Goal: Task Accomplishment & Management: Manage account settings

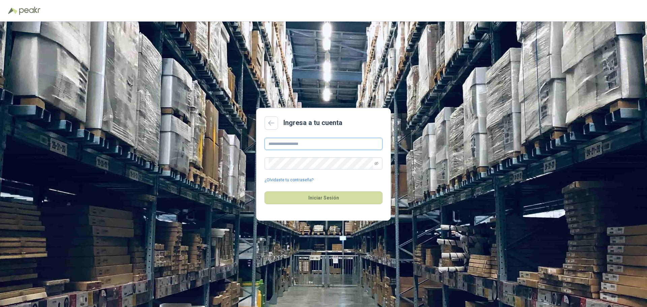
click at [298, 142] on input "text" at bounding box center [324, 144] width 118 height 12
type input "**********"
click at [310, 198] on button "Iniciar Sesión" at bounding box center [324, 197] width 118 height 13
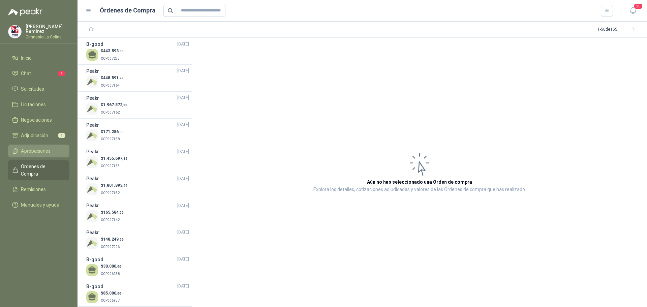
click at [39, 145] on link "Aprobaciones" at bounding box center [38, 151] width 61 height 13
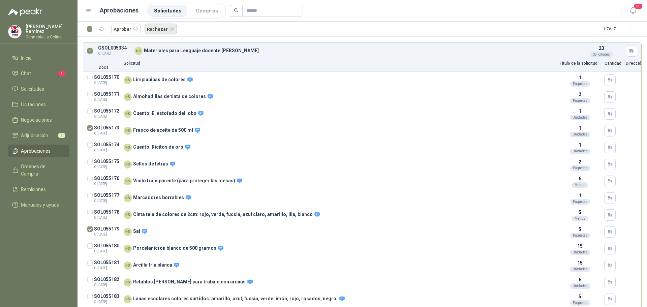
click at [155, 29] on button "Rechazar" at bounding box center [161, 29] width 32 height 11
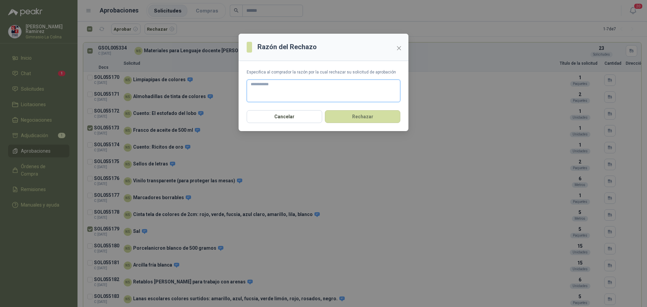
click at [264, 85] on textarea at bounding box center [324, 91] width 154 height 23
type textarea "**"
type textarea "***"
type textarea "****"
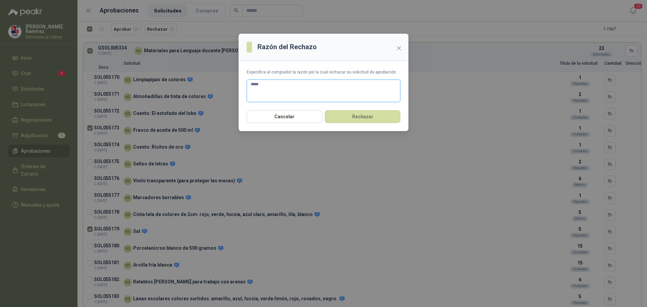
type textarea "****"
type textarea "*****"
type textarea "*******"
type textarea "********"
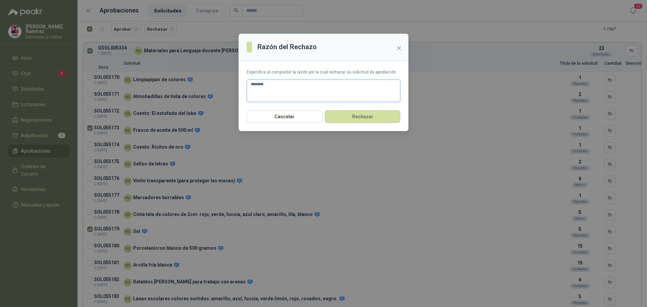
type textarea "*********"
type textarea "**********"
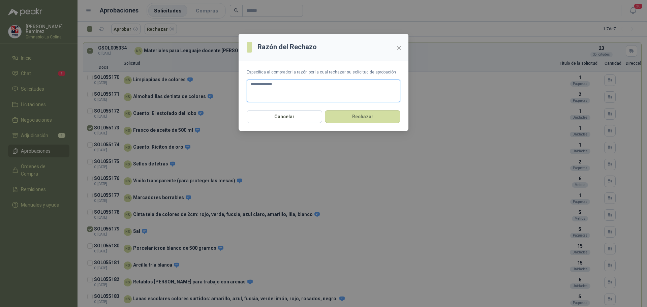
type textarea "**********"
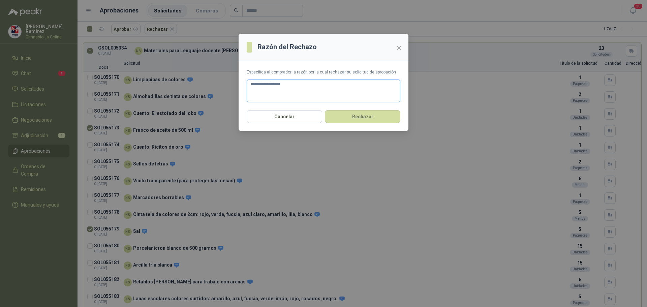
type textarea "**********"
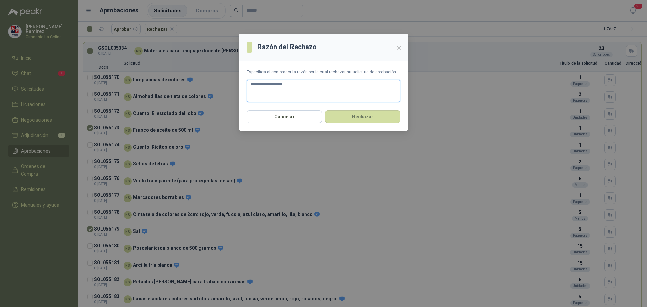
type textarea "**********"
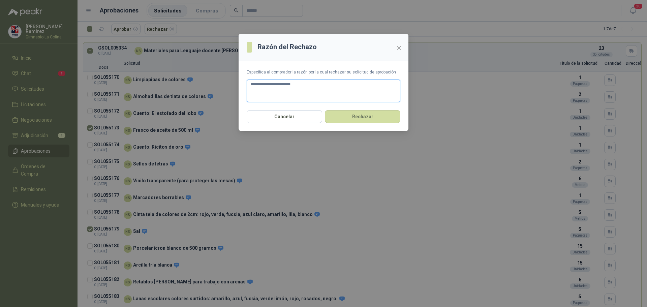
type textarea "**********"
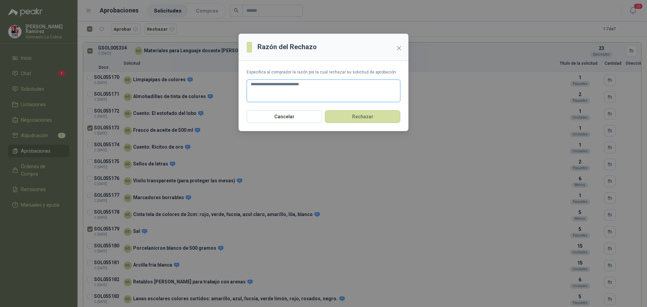
type textarea "**********"
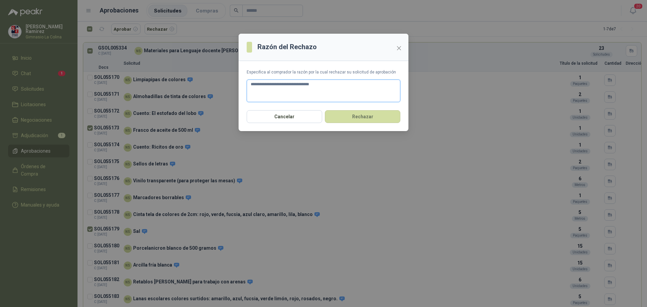
type textarea "**********"
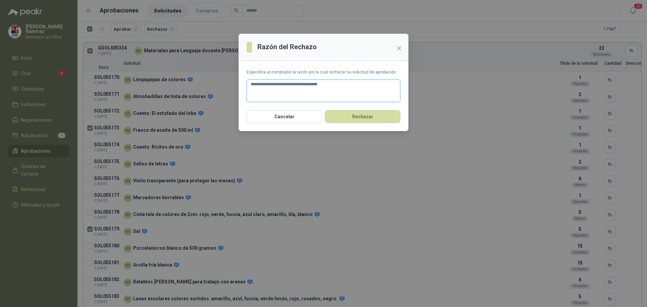
type textarea "**********"
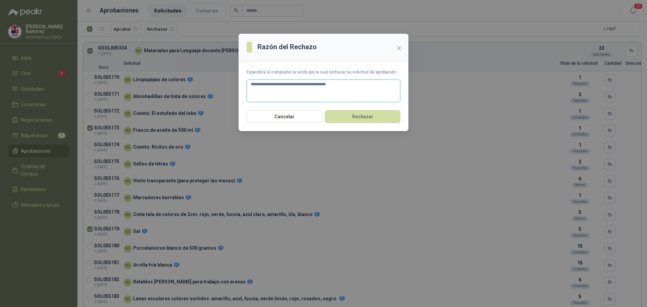
type textarea "**********"
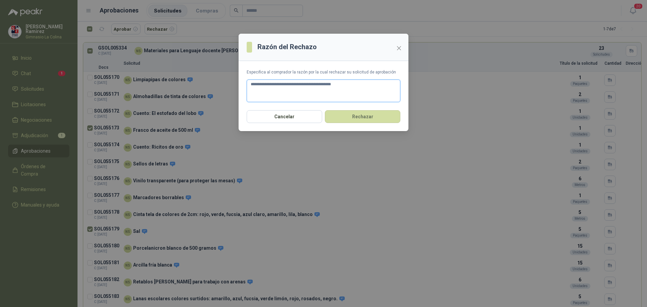
type textarea "**********"
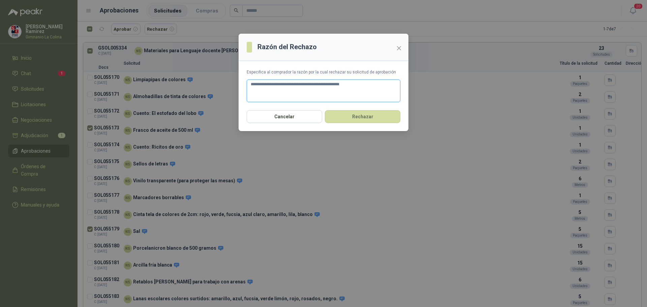
type textarea "**********"
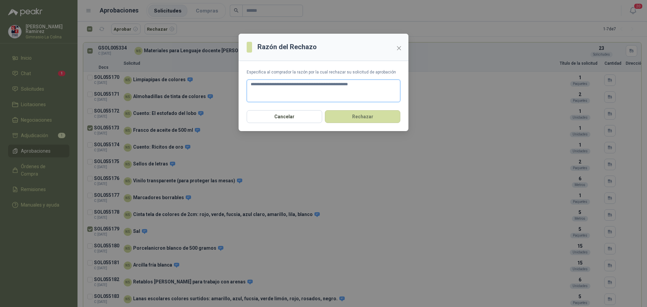
type textarea "**********"
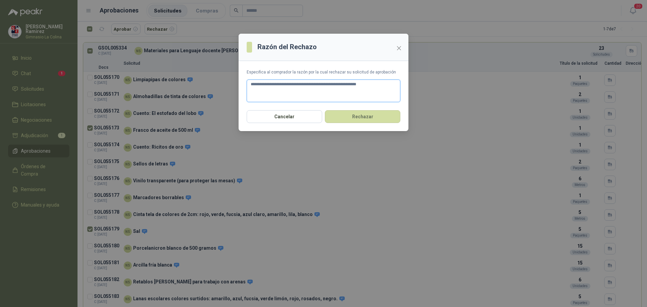
type textarea "**********"
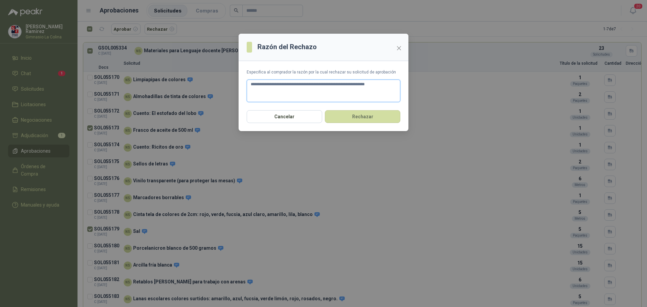
type textarea "**********"
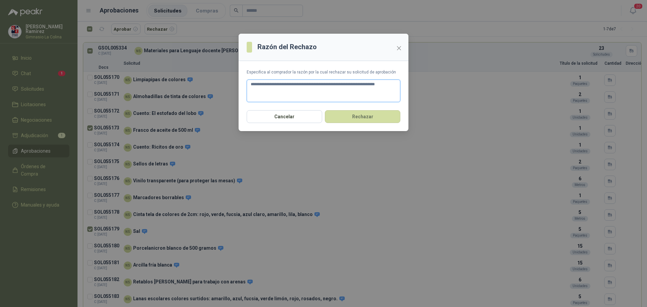
type textarea "**********"
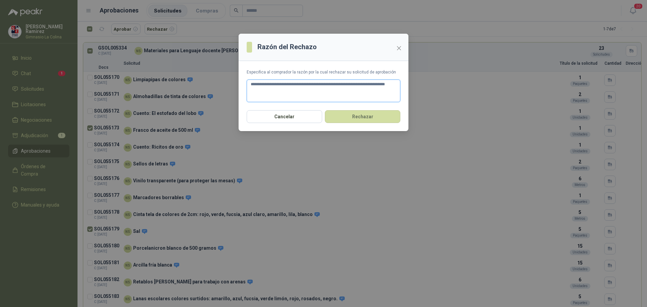
type textarea "**********"
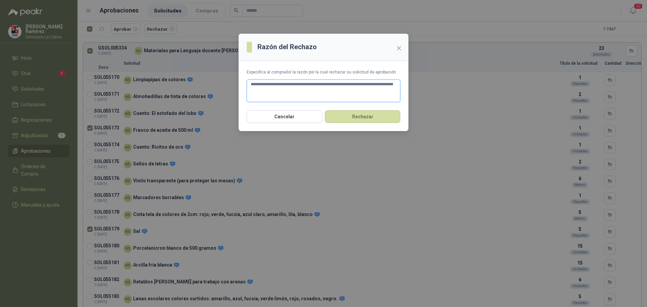
type textarea "**********"
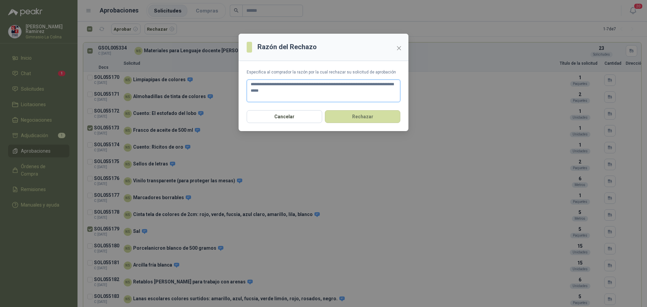
type textarea "**********"
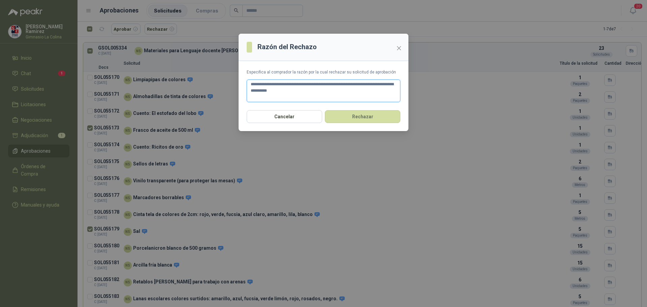
type textarea "**********"
click at [353, 117] on button "Rechazar" at bounding box center [363, 116] width 76 height 13
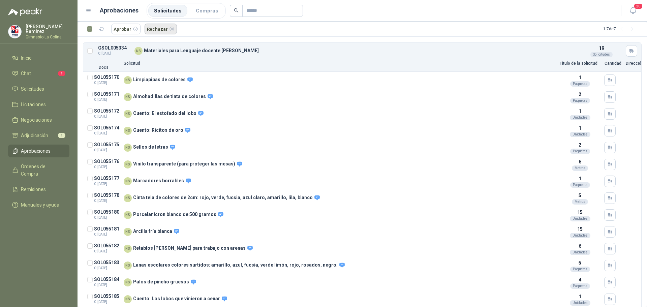
click at [154, 28] on button "Rechazar" at bounding box center [161, 29] width 32 height 11
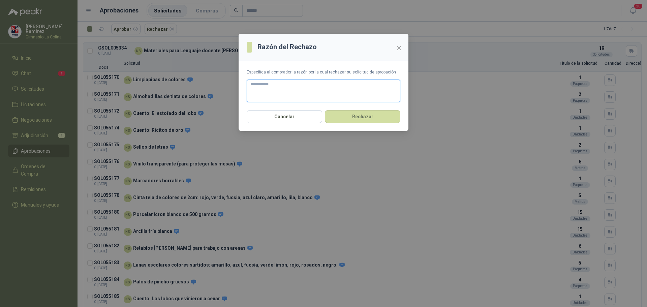
click at [300, 86] on textarea at bounding box center [324, 91] width 154 height 23
click at [371, 115] on button "Rechazar" at bounding box center [363, 116] width 76 height 13
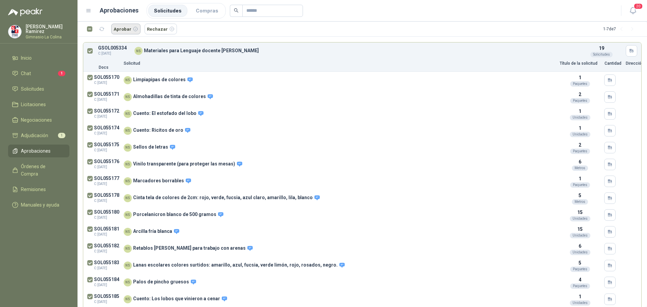
click at [122, 29] on button "Aprobar" at bounding box center [125, 29] width 29 height 11
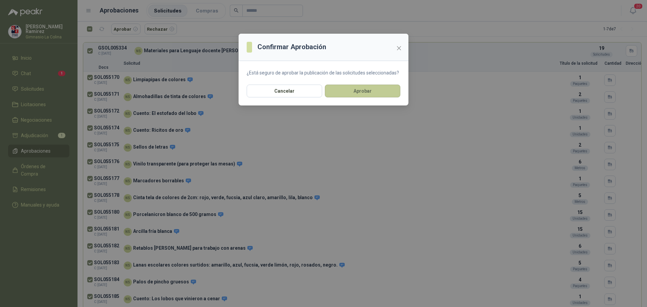
click at [366, 91] on button "Aprobar" at bounding box center [363, 91] width 76 height 13
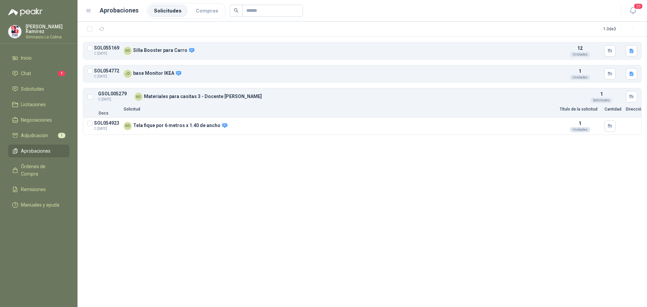
click at [220, 98] on div "NS Materiales para casitas 3 - Docente [PERSON_NAME]" at bounding box center [356, 97] width 443 height 8
click at [175, 127] on p "Tela fique por 6 metros x 1.40 de ancho" at bounding box center [180, 126] width 95 height 6
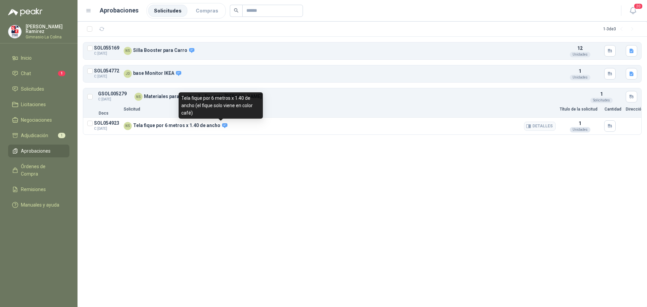
click at [222, 124] on icon at bounding box center [224, 125] width 5 height 5
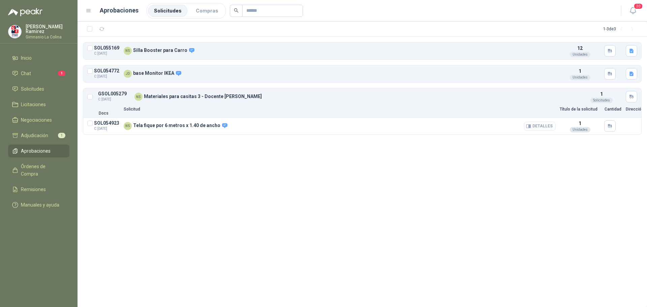
click at [548, 127] on button "Detalles" at bounding box center [540, 126] width 32 height 9
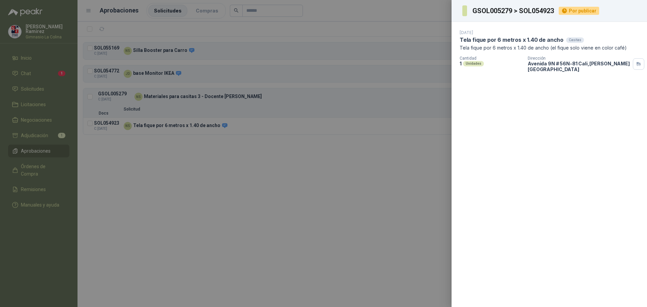
click at [287, 163] on div at bounding box center [323, 153] width 647 height 307
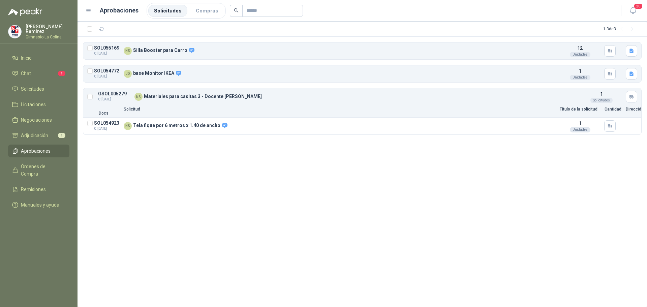
click at [89, 120] on article "SOL054923 C: [DATE] NS Tela fique por 6 metros x 1.40 de ancho Detalles 1 Unida…" at bounding box center [362, 126] width 558 height 17
click at [127, 28] on button "Aprobar" at bounding box center [125, 29] width 29 height 11
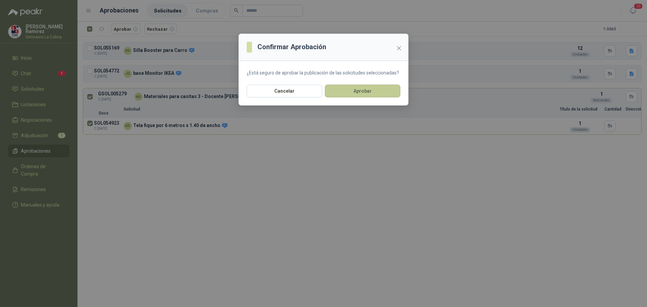
click at [354, 86] on button "Aprobar" at bounding box center [363, 91] width 76 height 13
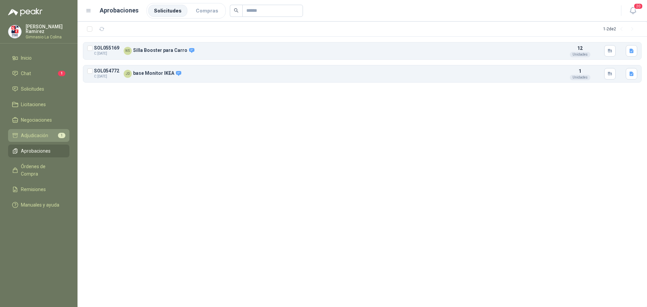
click at [29, 135] on span "Adjudicación" at bounding box center [34, 135] width 27 height 7
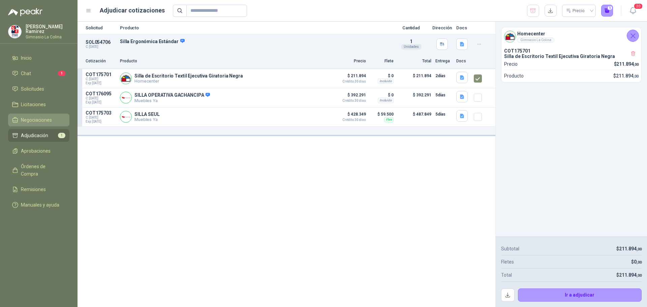
click at [35, 116] on span "Negociaciones" at bounding box center [36, 119] width 31 height 7
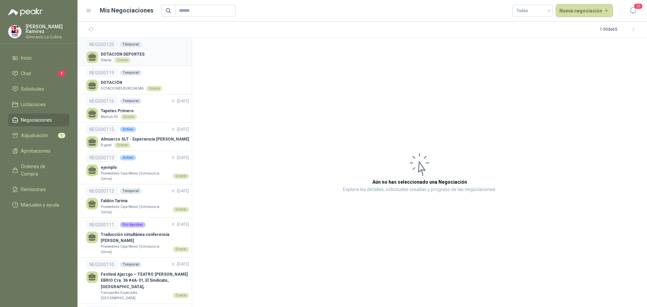
click at [117, 62] on div "Directo" at bounding box center [122, 60] width 16 height 5
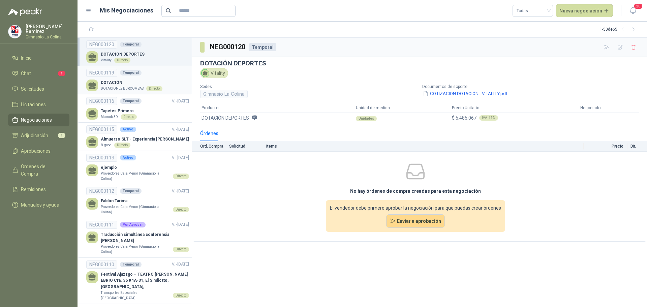
click at [143, 83] on p "DOTACIÓN" at bounding box center [132, 83] width 62 height 6
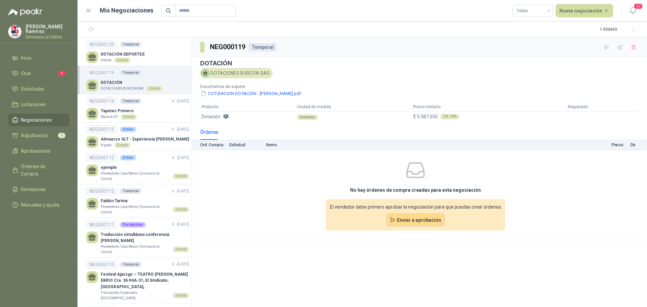
click at [206, 74] on icon at bounding box center [205, 74] width 4 height 1
click at [209, 94] on button "COTIZACION DOTACIÓN - [PERSON_NAME].pdf" at bounding box center [250, 93] width 101 height 7
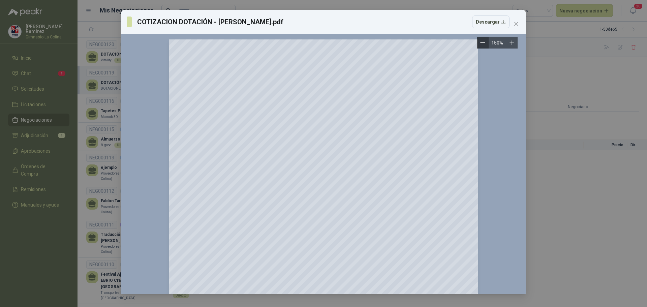
click at [480, 42] on button "Zoom out" at bounding box center [483, 43] width 12 height 12
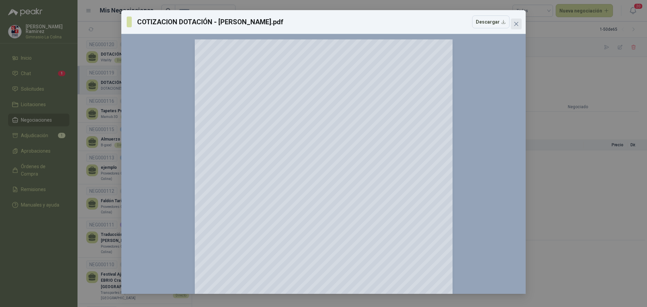
click at [518, 26] on icon "close" at bounding box center [516, 24] width 4 height 4
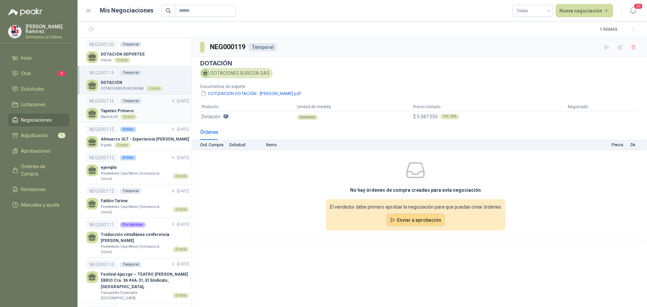
click at [114, 112] on p "Tapetes Primero" at bounding box center [119, 111] width 36 height 6
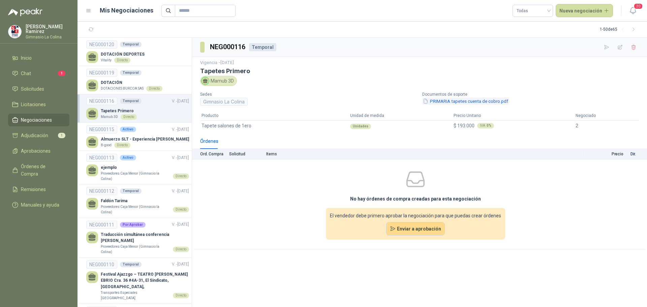
click at [465, 100] on button "PRIMARIA tapetes cuenta de cobro.pdf" at bounding box center [465, 101] width 87 height 7
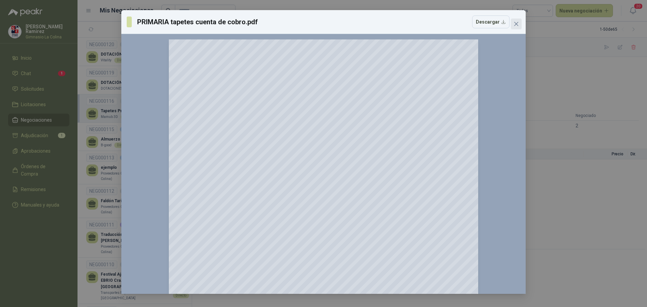
click at [518, 22] on icon "close" at bounding box center [516, 23] width 5 height 5
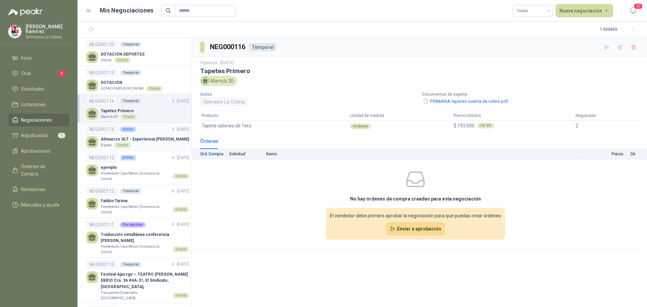
click at [142, 147] on div "B-good Directo" at bounding box center [145, 145] width 88 height 5
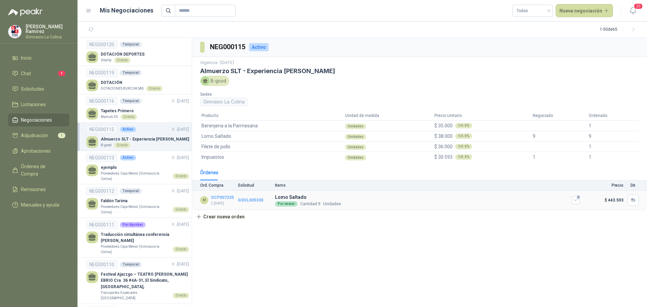
click at [253, 201] on link "GSOL005330" at bounding box center [250, 200] width 25 height 5
click at [126, 174] on p "Proveedores Caja Menor (Gimnasio la Colina)" at bounding box center [135, 176] width 69 height 10
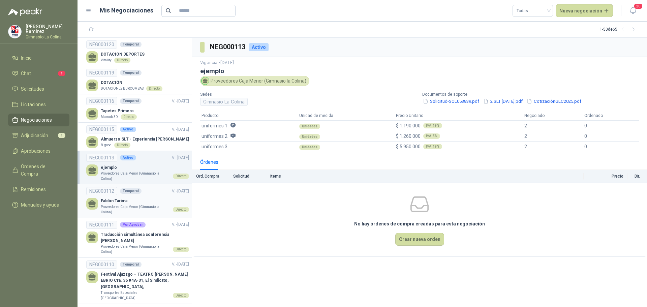
click at [114, 201] on p "Faldón Tarima" at bounding box center [145, 201] width 88 height 6
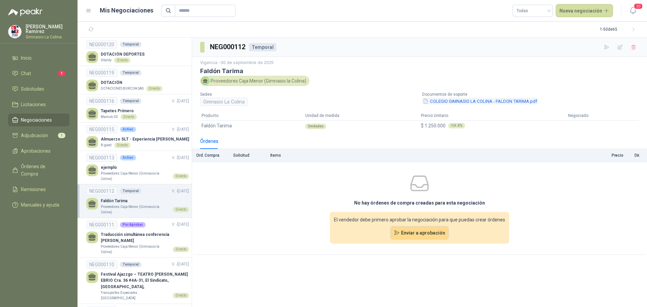
click at [455, 101] on button "COLEGIO GIMNASIO LA COLINA - FALDON TARIMA.pdf" at bounding box center [480, 101] width 116 height 7
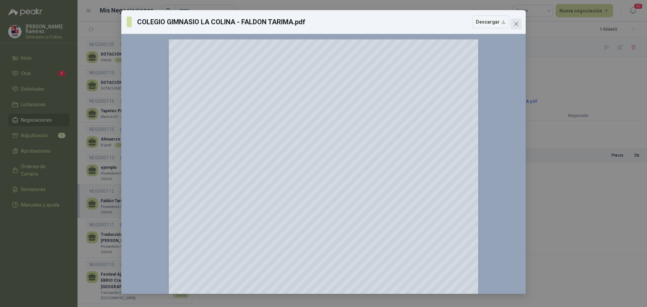
click at [516, 22] on icon "close" at bounding box center [516, 23] width 5 height 5
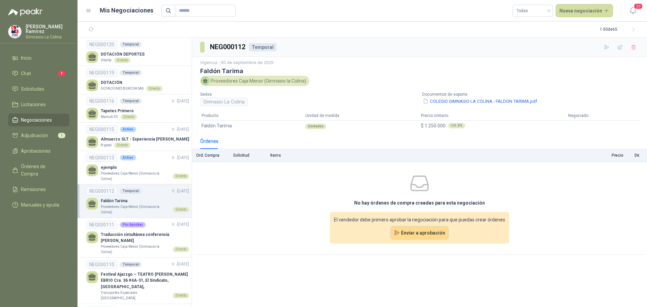
scroll to position [34, 0]
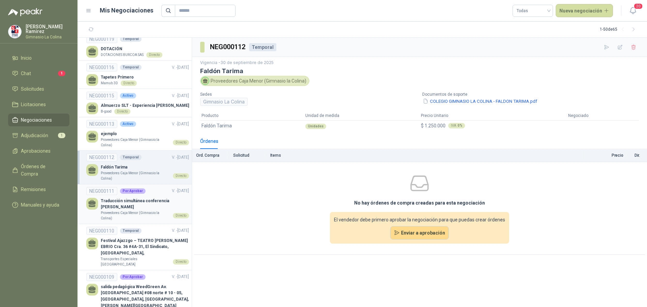
click at [119, 205] on p "Traducción simultánea conferencia [PERSON_NAME]" at bounding box center [145, 204] width 88 height 13
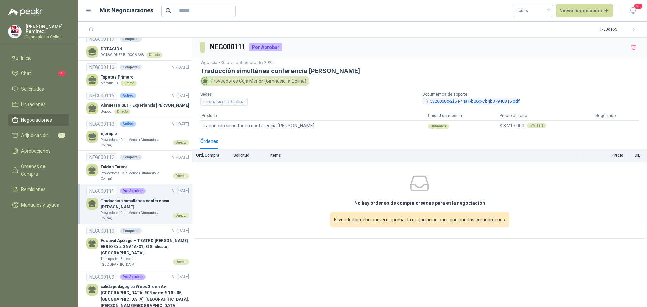
click at [453, 102] on button "5326060c-2f54-44a1-b06b-7b4b37940815.pdf" at bounding box center [471, 101] width 98 height 7
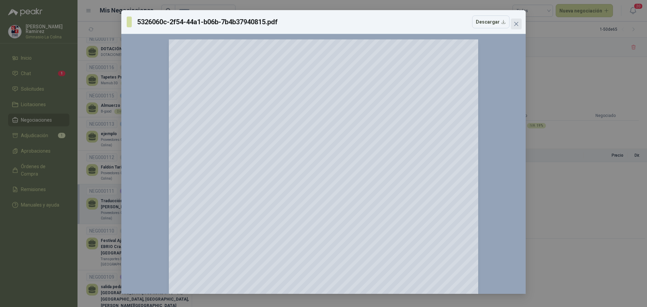
click at [515, 25] on icon "close" at bounding box center [516, 24] width 4 height 4
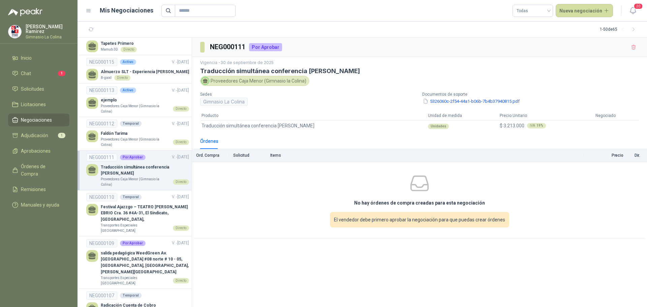
scroll to position [101, 0]
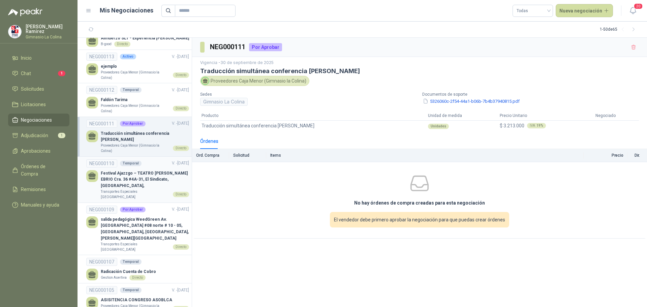
click at [130, 183] on p "Festival Ajazzgo – TEATRO [PERSON_NAME] EBRIO Cra. 36 #4A-31, El Sindicato, [GE…" at bounding box center [145, 179] width 88 height 19
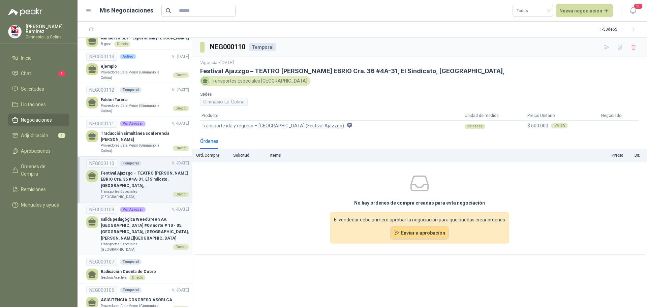
click at [124, 219] on p "salida pedagógica WeedGreen Av. [GEOGRAPHIC_DATA] #08 norte # 10 - 05, [GEOGRAP…" at bounding box center [145, 228] width 88 height 25
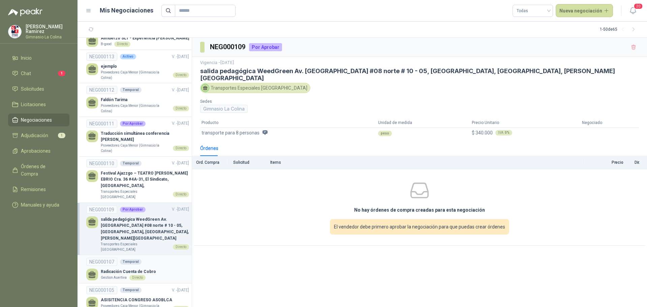
click at [129, 269] on p "Radicación Cuenta de Cobro" at bounding box center [128, 272] width 55 height 6
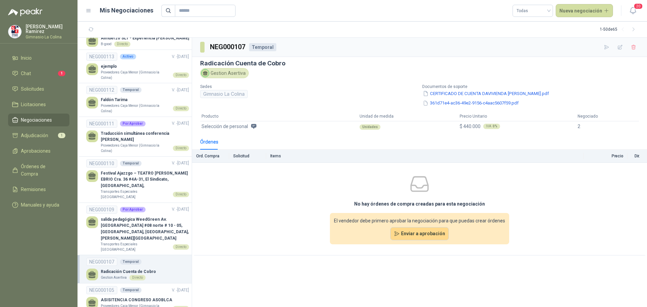
scroll to position [135, 0]
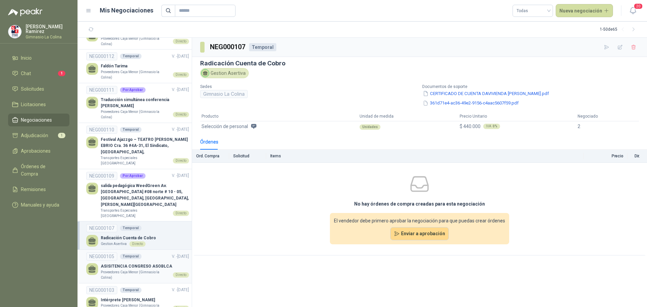
click at [130, 270] on p "Proveedores Caja Menor (Gimnasio la Colina)" at bounding box center [135, 275] width 69 height 10
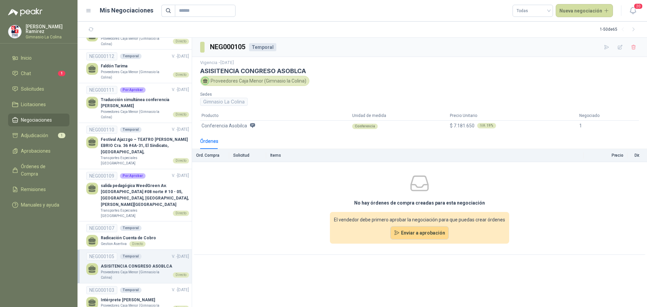
scroll to position [169, 0]
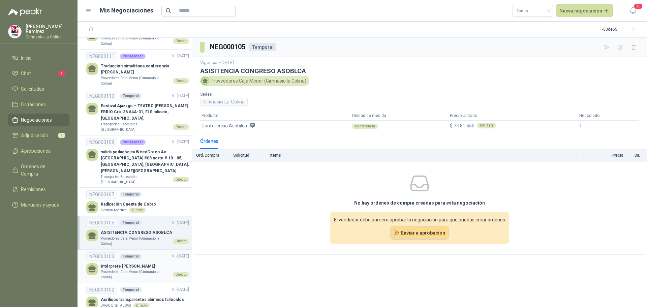
click at [130, 263] on p "Intérprete [PERSON_NAME]" at bounding box center [145, 266] width 88 height 6
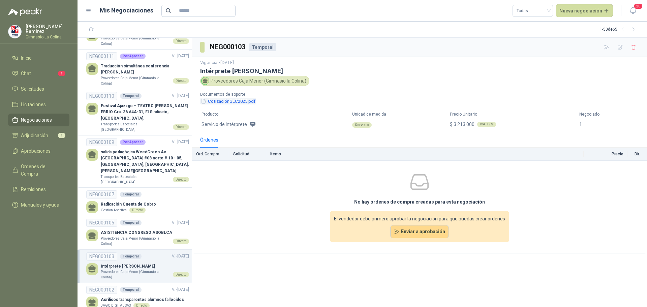
click at [226, 103] on button "CotizaciónGLC2025.pdf" at bounding box center [228, 101] width 56 height 7
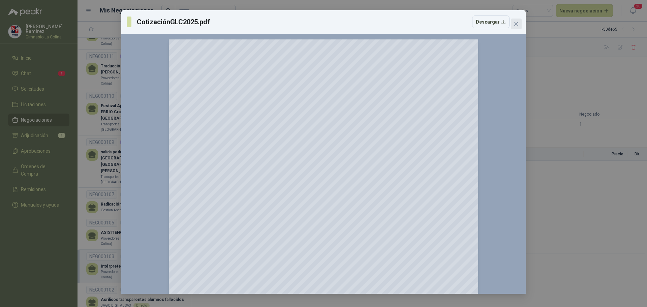
click at [517, 24] on icon "close" at bounding box center [516, 24] width 4 height 4
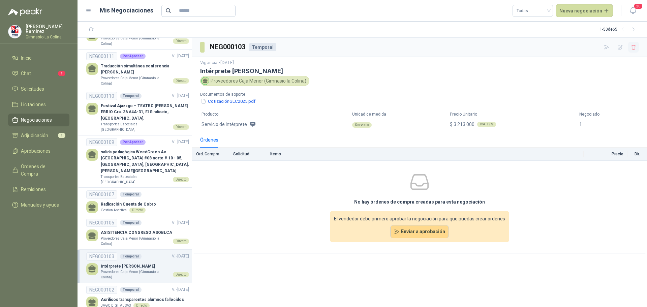
click at [636, 47] on icon "button" at bounding box center [634, 47] width 6 height 6
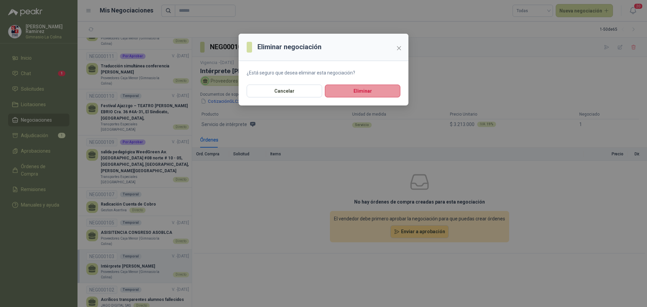
click at [354, 88] on button "Eliminar" at bounding box center [363, 91] width 76 height 13
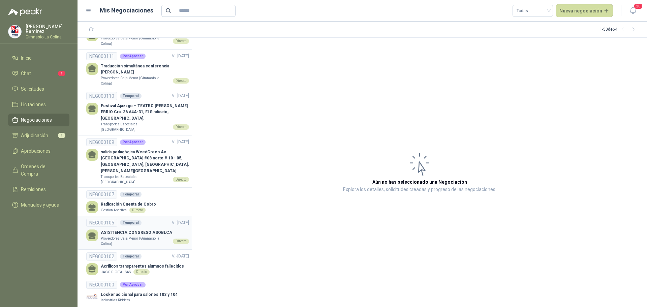
click at [115, 236] on p "Proveedores Caja Menor (Gimnasio la Colina)" at bounding box center [135, 241] width 69 height 10
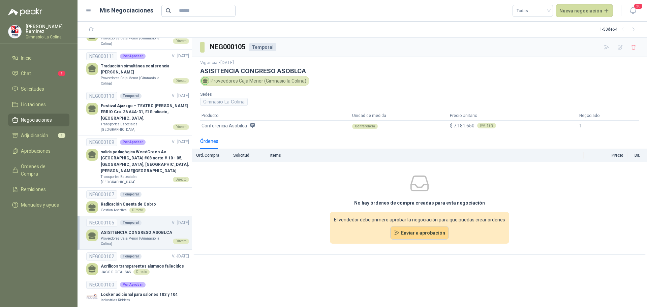
scroll to position [202, 0]
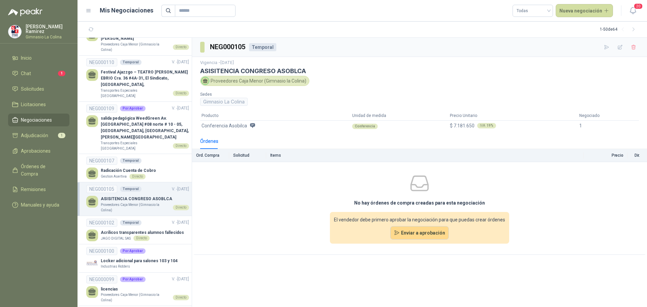
click at [130, 230] on p "Acrílicos transparentes alumnos fallecidos" at bounding box center [142, 233] width 83 height 6
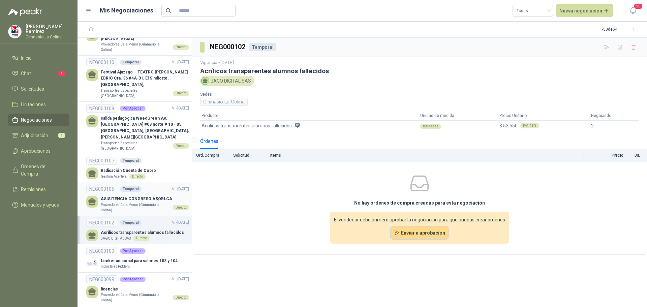
scroll to position [236, 0]
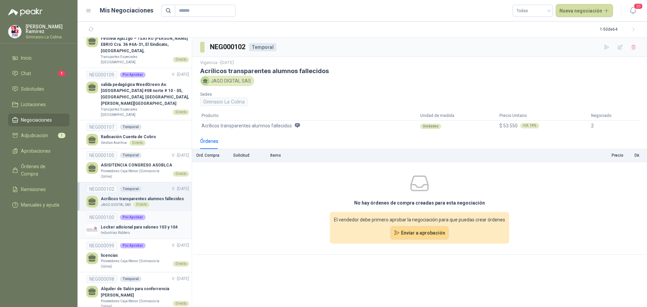
click at [130, 224] on p "Locker adicional para salones 103 y 104" at bounding box center [139, 227] width 77 height 6
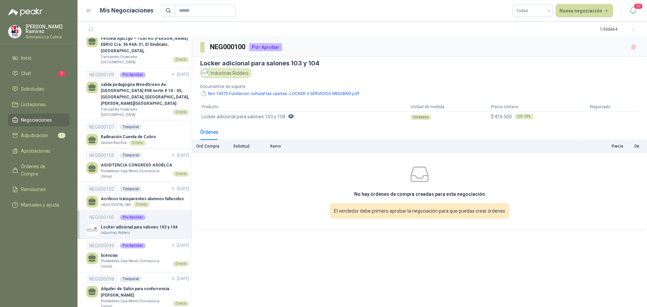
scroll to position [270, 0]
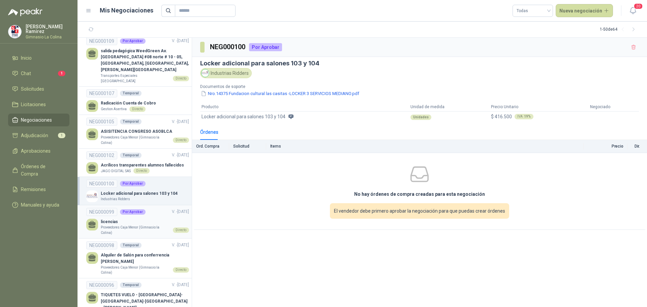
click at [124, 219] on p "licencias" at bounding box center [145, 222] width 88 height 6
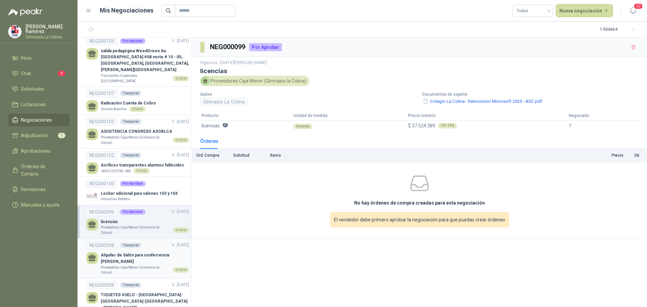
click at [113, 252] on p "Alquiler de Salón para conferrencia [PERSON_NAME]" at bounding box center [145, 258] width 88 height 13
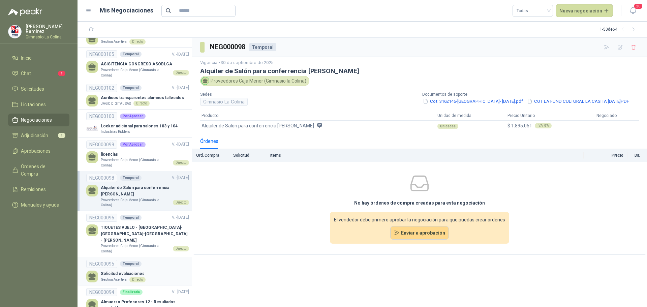
scroll to position [371, 0]
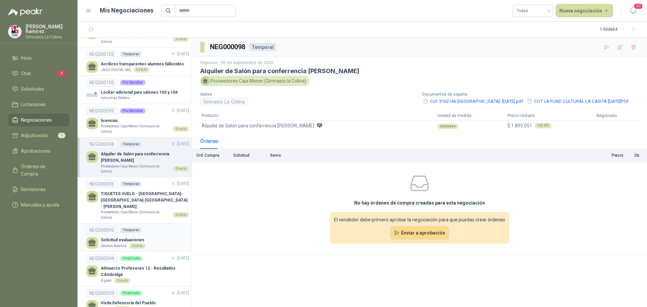
click at [138, 237] on p "Solicitud evaluaciones" at bounding box center [123, 240] width 45 height 6
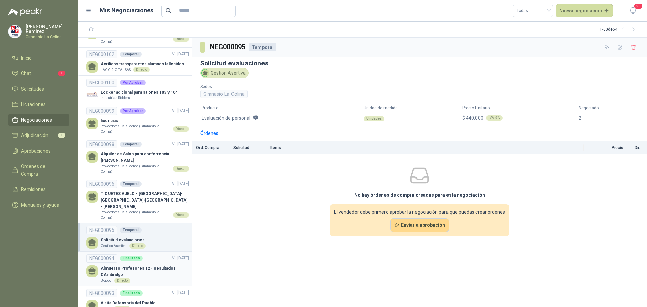
click at [130, 265] on p "Almuerzo Profesores 12 - Resultados CAmbridge" at bounding box center [145, 271] width 88 height 13
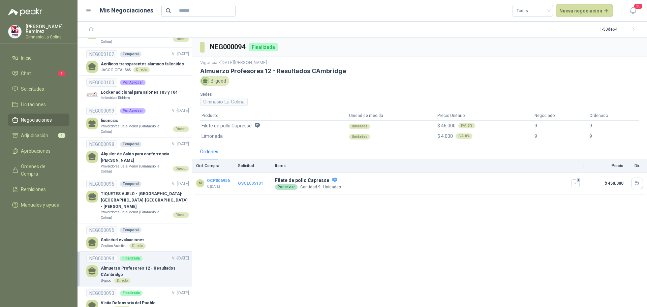
scroll to position [405, 0]
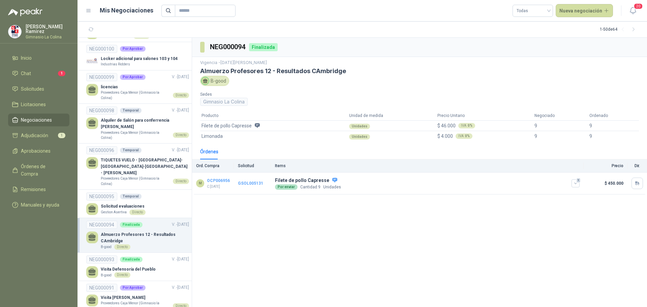
click at [129, 266] on p "Visita Defensoría del Pueblo" at bounding box center [128, 269] width 55 height 6
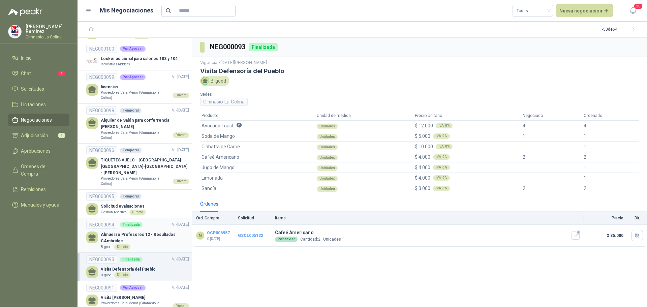
scroll to position [438, 0]
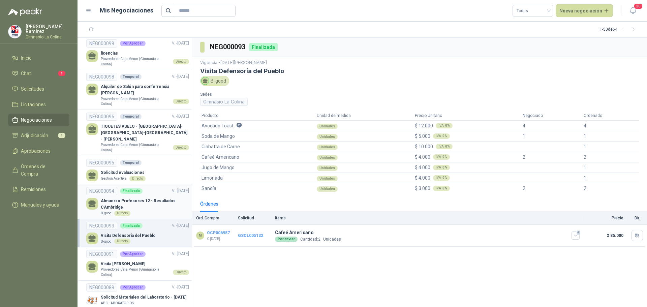
click at [129, 267] on p "Proveedores Caja Menor (Gimnasio la Colina)" at bounding box center [135, 272] width 69 height 10
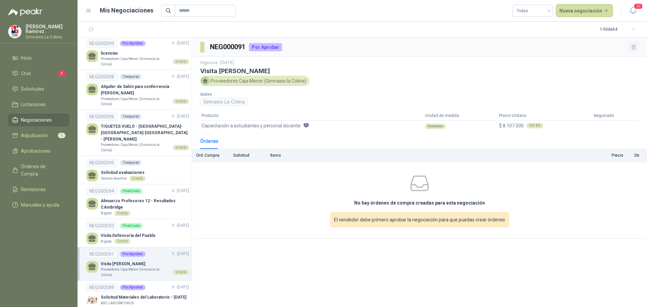
click at [633, 47] on icon "button" at bounding box center [634, 47] width 6 height 6
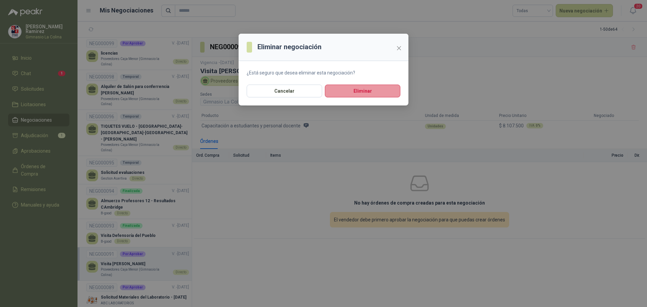
click at [354, 97] on button "Eliminar" at bounding box center [363, 91] width 76 height 13
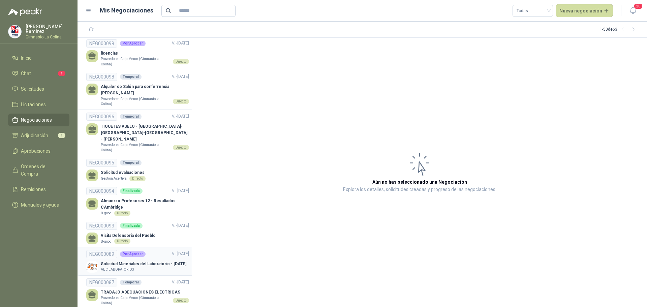
click at [125, 261] on p "Solicitud Materiales del Laboratorio - [DATE]" at bounding box center [144, 264] width 86 height 6
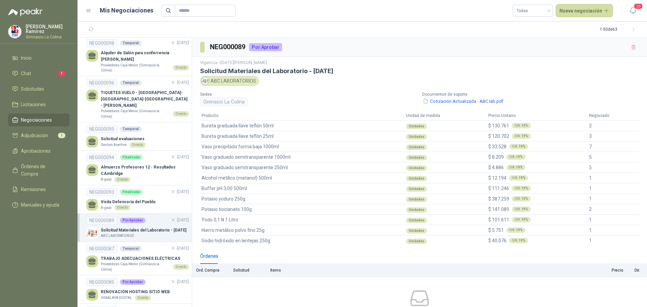
scroll to position [506, 0]
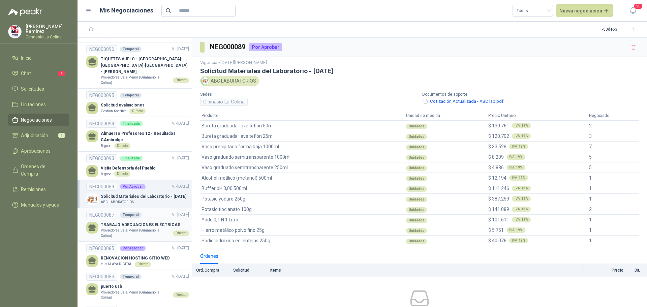
click at [125, 228] on p "Proveedores Caja Menor (Gimnasio la Colina)" at bounding box center [135, 233] width 69 height 10
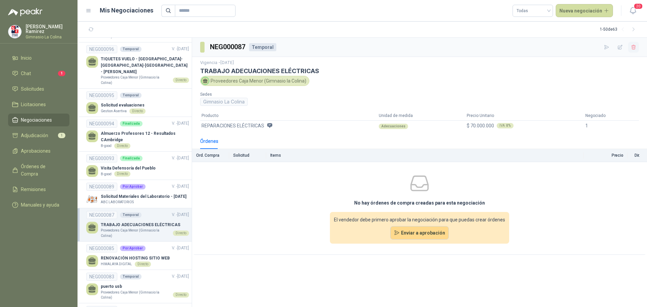
click at [633, 46] on icon "button" at bounding box center [634, 47] width 6 height 6
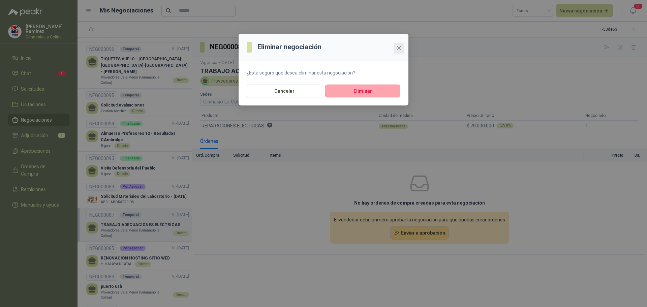
click at [401, 52] on button "Close" at bounding box center [399, 48] width 11 height 11
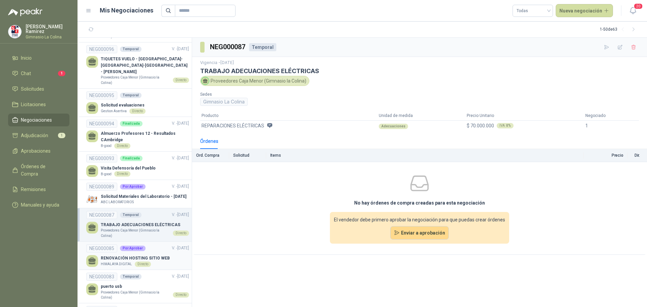
scroll to position [539, 0]
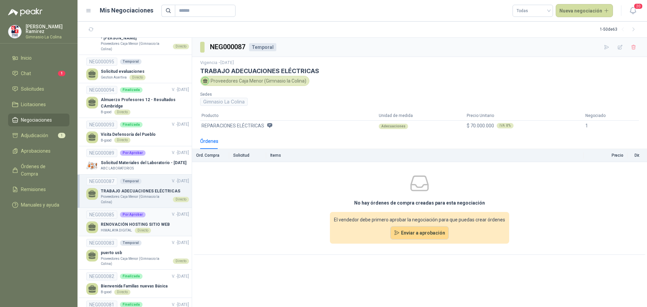
click at [134, 256] on p "Proveedores Caja Menor (Gimnasio la Colina)" at bounding box center [135, 261] width 69 height 10
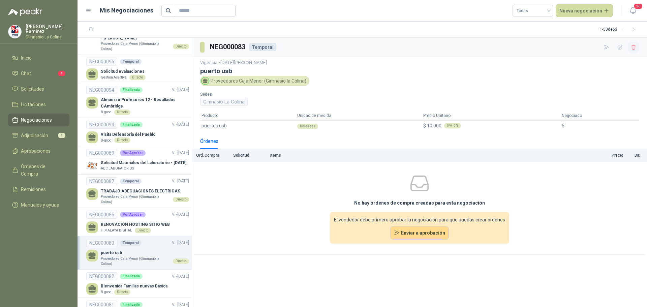
click at [633, 48] on icon "button" at bounding box center [634, 47] width 6 height 6
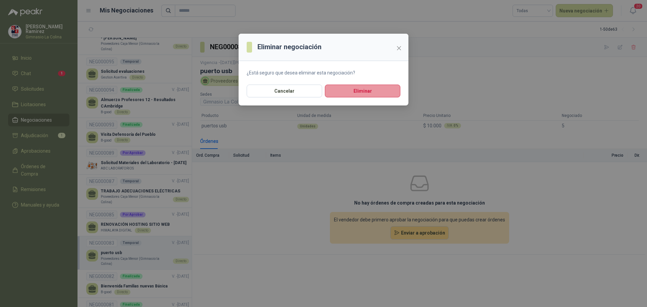
click at [340, 90] on button "Eliminar" at bounding box center [363, 91] width 76 height 13
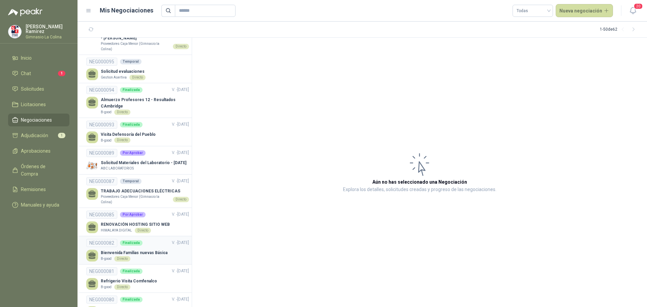
click at [103, 256] on p "B-good" at bounding box center [106, 258] width 11 height 5
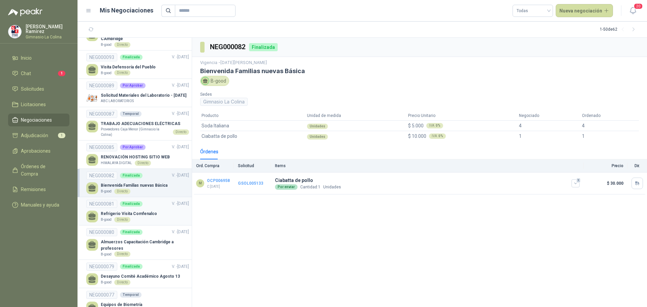
scroll to position [640, 0]
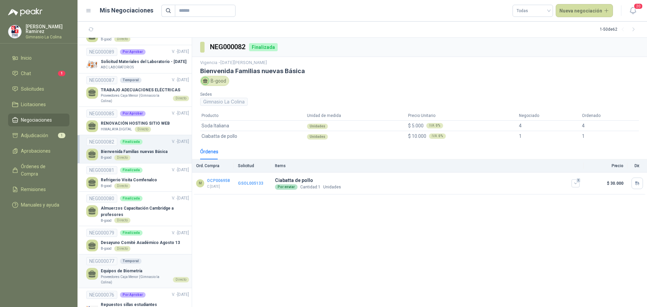
click at [139, 268] on p "Equipos de Biometría" at bounding box center [145, 271] width 88 height 6
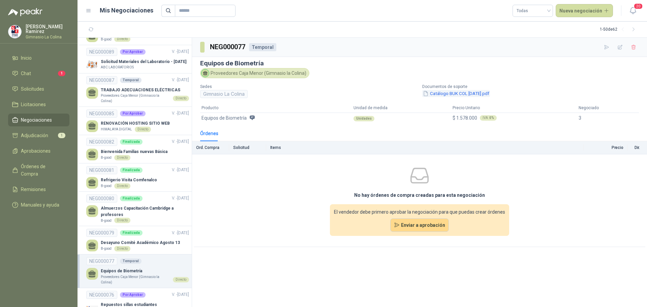
click at [471, 92] on button "Catálogo BUK COL [DATE].pdf" at bounding box center [456, 93] width 68 height 7
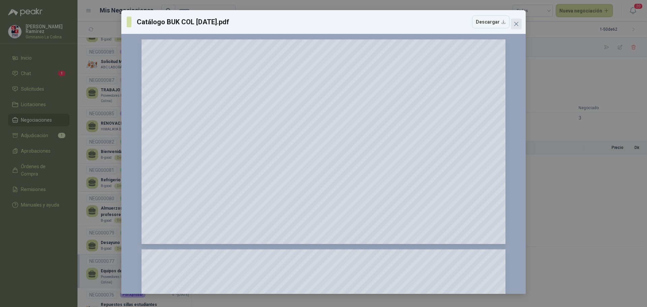
click at [514, 25] on icon "close" at bounding box center [516, 23] width 5 height 5
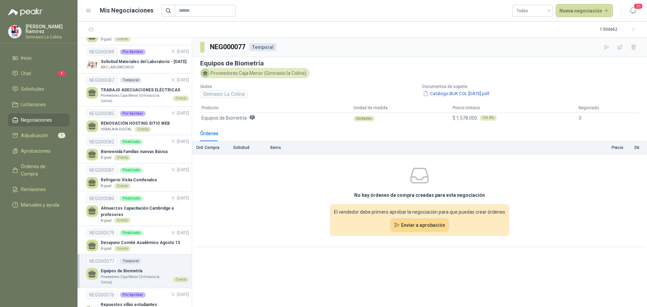
scroll to position [674, 0]
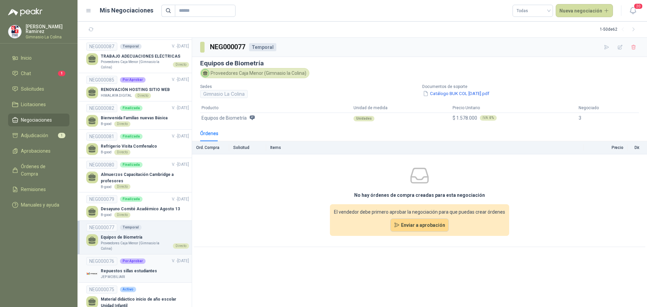
click at [138, 268] on p "Repuestos sillas estudiantes" at bounding box center [129, 271] width 56 height 6
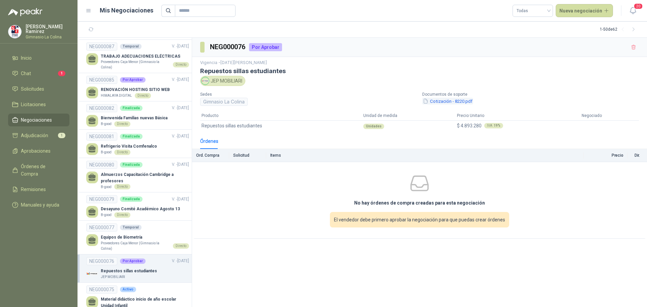
click at [434, 99] on button "Cotización - 8220.pdf" at bounding box center [447, 101] width 51 height 7
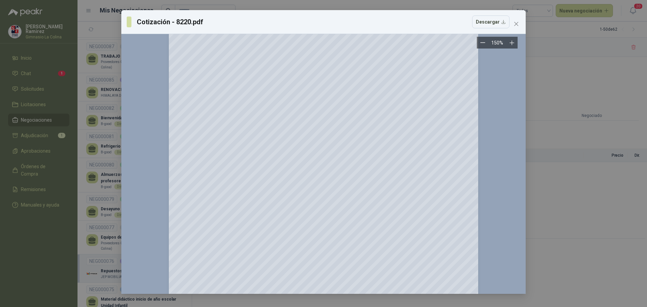
scroll to position [101, 0]
click at [517, 24] on icon "close" at bounding box center [516, 23] width 5 height 5
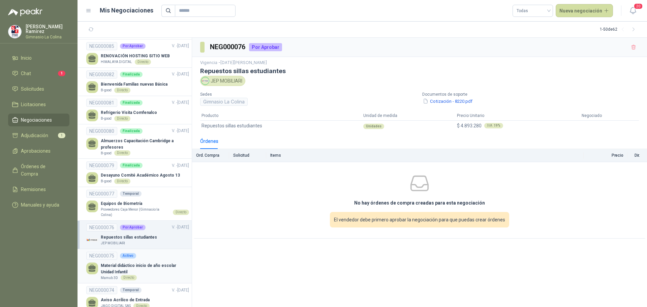
scroll to position [742, 0]
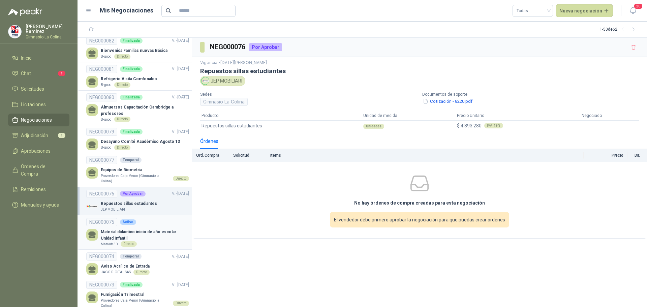
click at [137, 229] on p "Material didáctico inicio de año escolar Unidad Infantil" at bounding box center [145, 235] width 88 height 13
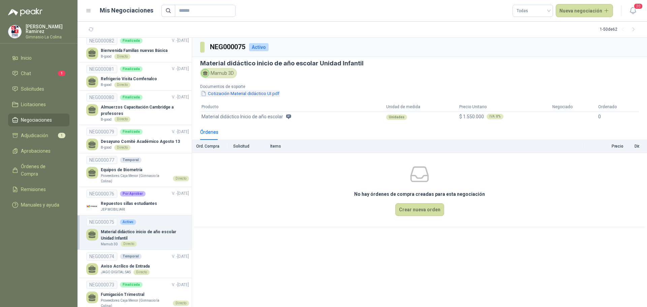
click at [262, 93] on button "Cotización Material didáctico UI.pdf" at bounding box center [240, 93] width 80 height 7
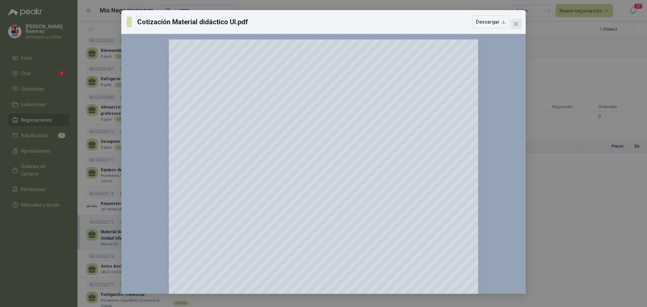
click at [515, 22] on icon "close" at bounding box center [516, 24] width 4 height 4
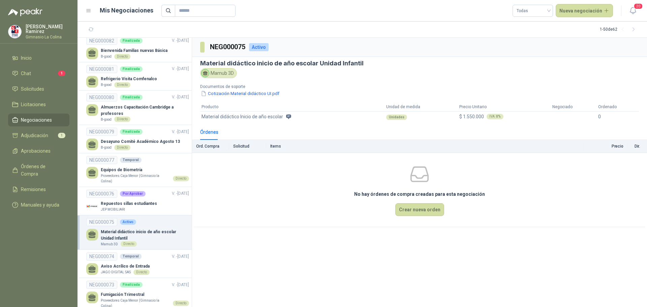
scroll to position [775, 0]
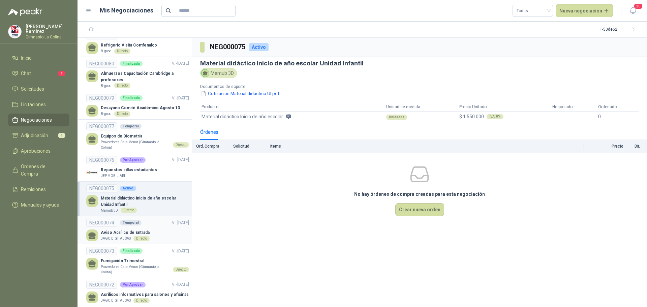
click at [146, 230] on p "Aviso Acrílico de Entrada" at bounding box center [125, 233] width 49 height 6
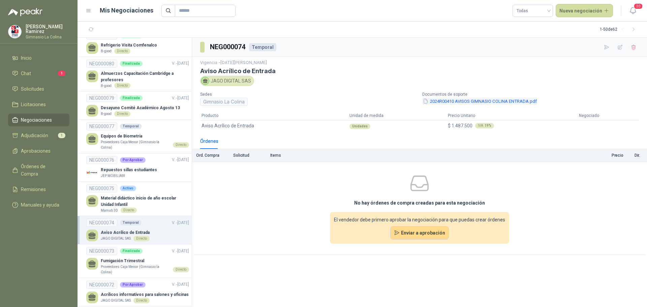
click at [509, 100] on button "2024R00410 AVISOS GIMNASIO COLINA ENTRADA.pdf" at bounding box center [479, 101] width 115 height 7
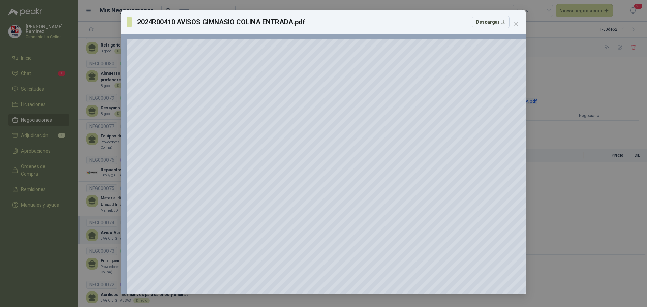
scroll to position [34, 0]
click at [516, 23] on icon "close" at bounding box center [516, 23] width 5 height 5
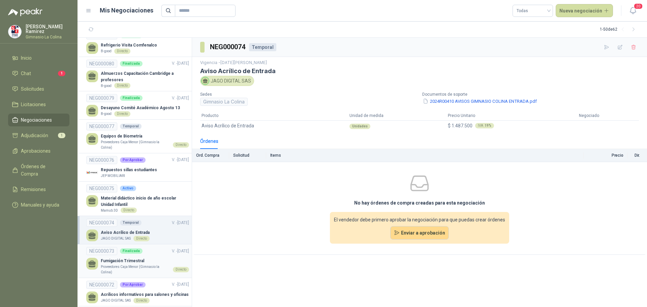
click at [140, 264] on p "Proveedores Caja Menor (Gimnasio la Colina)" at bounding box center [135, 269] width 69 height 10
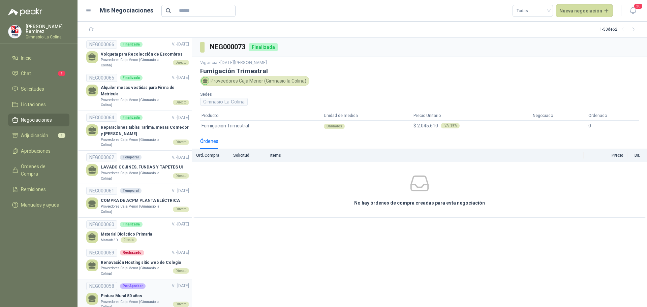
scroll to position [1247, 0]
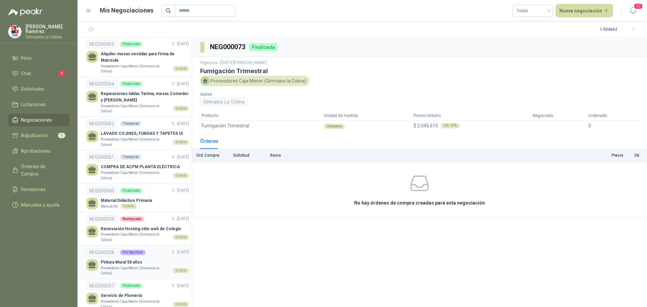
click at [144, 248] on link "NEG000058 Por Aprobar V. - [DATE] Pintura Mural 50 años Proveedores [GEOGRAPHIC…" at bounding box center [137, 262] width 103 height 28
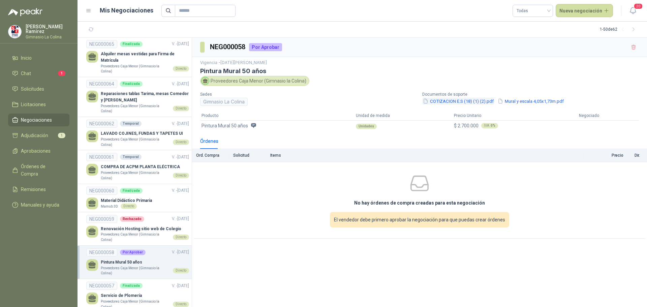
click at [477, 100] on button "COTIZACION E.S (18) (1) (2).pdf" at bounding box center [458, 101] width 72 height 7
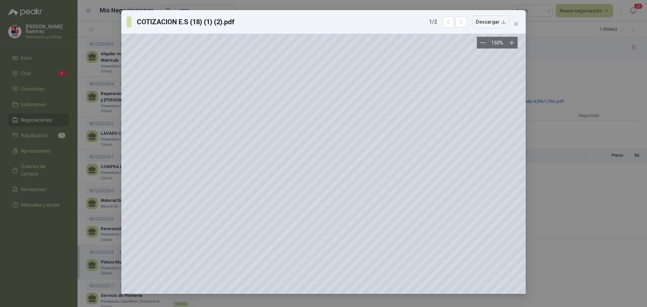
scroll to position [166, 233]
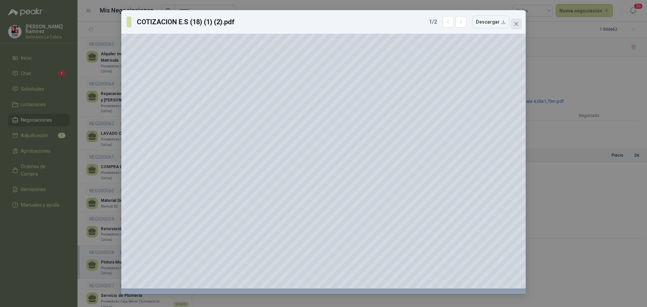
click at [520, 24] on span "Close" at bounding box center [516, 23] width 11 height 5
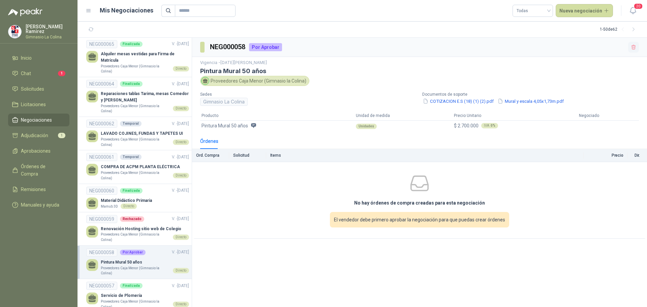
click at [635, 47] on icon "button" at bounding box center [634, 47] width 4 height 5
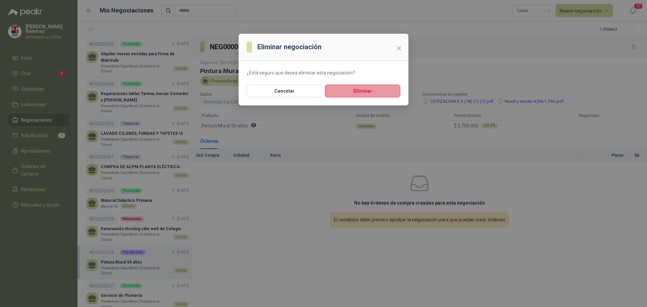
click at [368, 87] on button "Eliminar" at bounding box center [363, 91] width 76 height 13
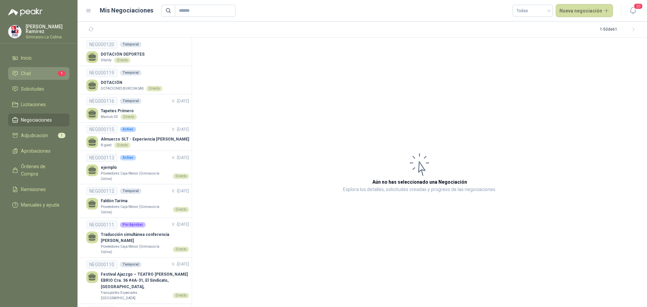
click at [32, 72] on li "Chat 1" at bounding box center [38, 73] width 53 height 7
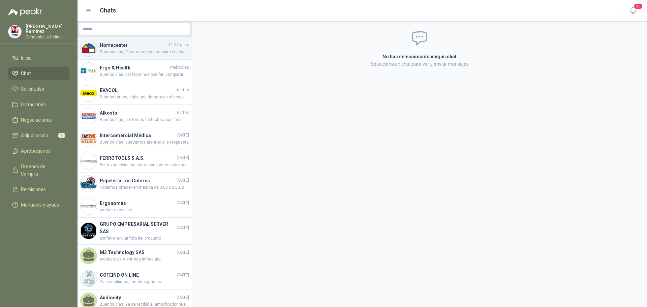
click at [162, 53] on span "Buenos días, El carro se requiere para el desplazamiento de elementos de cafete…" at bounding box center [144, 52] width 89 height 6
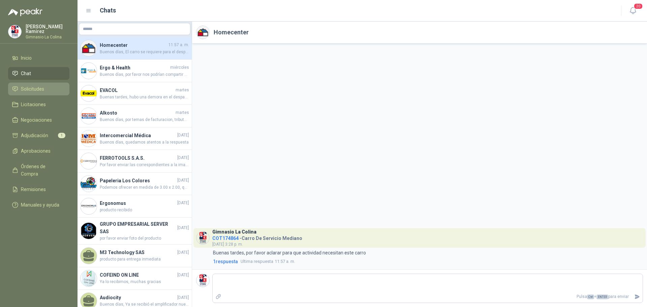
click at [28, 87] on span "Solicitudes" at bounding box center [32, 88] width 23 height 7
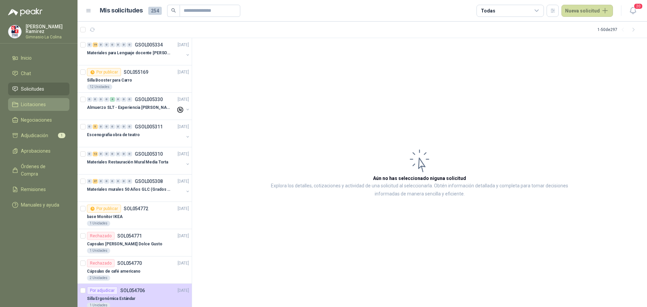
click at [38, 101] on span "Licitaciones" at bounding box center [33, 104] width 25 height 7
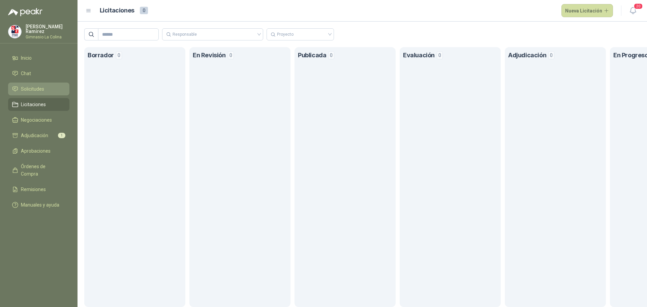
click at [37, 89] on span "Solicitudes" at bounding box center [32, 88] width 23 height 7
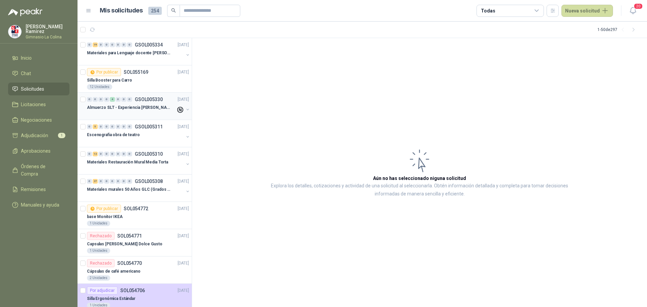
click at [128, 110] on p "Almuerzo SLT - Experiencia [PERSON_NAME]" at bounding box center [129, 107] width 84 height 6
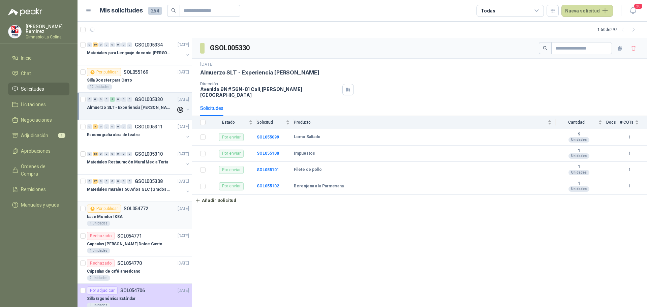
click at [128, 219] on div "base Monitor IKEA" at bounding box center [138, 217] width 102 height 8
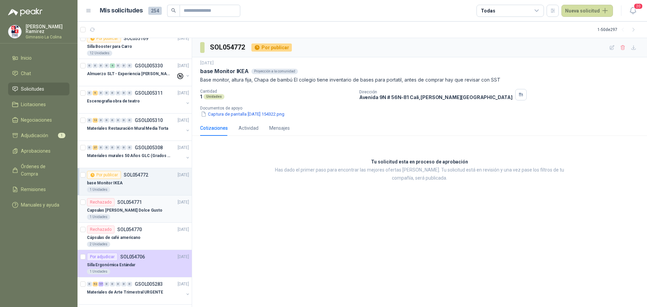
scroll to position [101, 0]
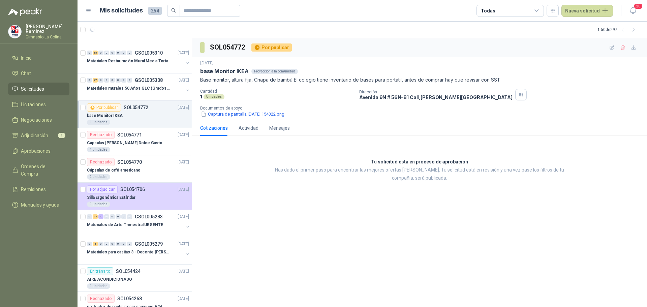
click at [31, 88] on span "Solicitudes" at bounding box center [32, 88] width 23 height 7
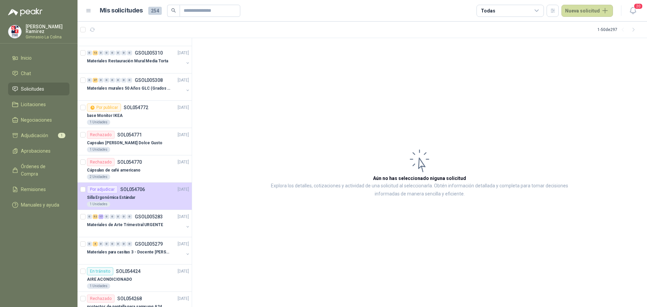
click at [24, 31] on div "[PERSON_NAME] Gimnasio La Colina" at bounding box center [38, 31] width 61 height 15
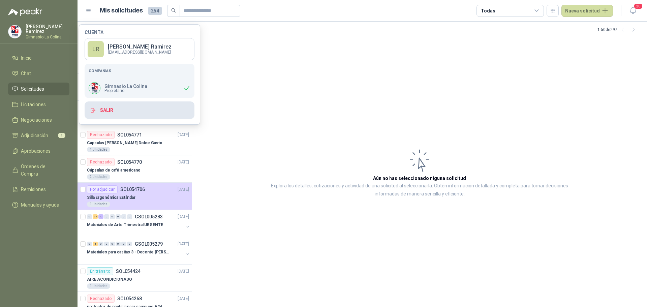
click at [108, 109] on button "Salir" at bounding box center [140, 110] width 110 height 18
